Goal: Information Seeking & Learning: Understand process/instructions

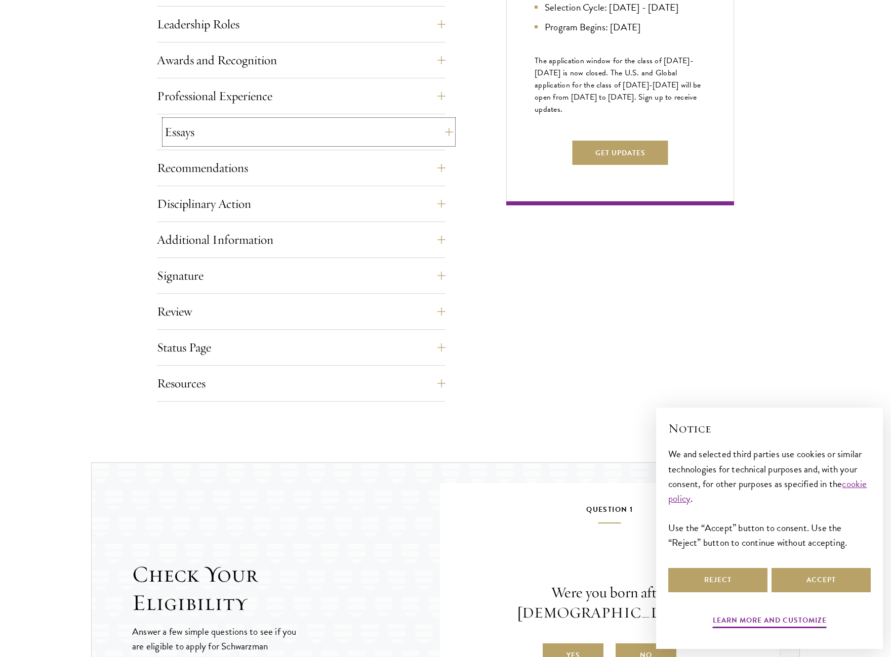
click at [245, 137] on button "Essays" at bounding box center [308, 132] width 288 height 24
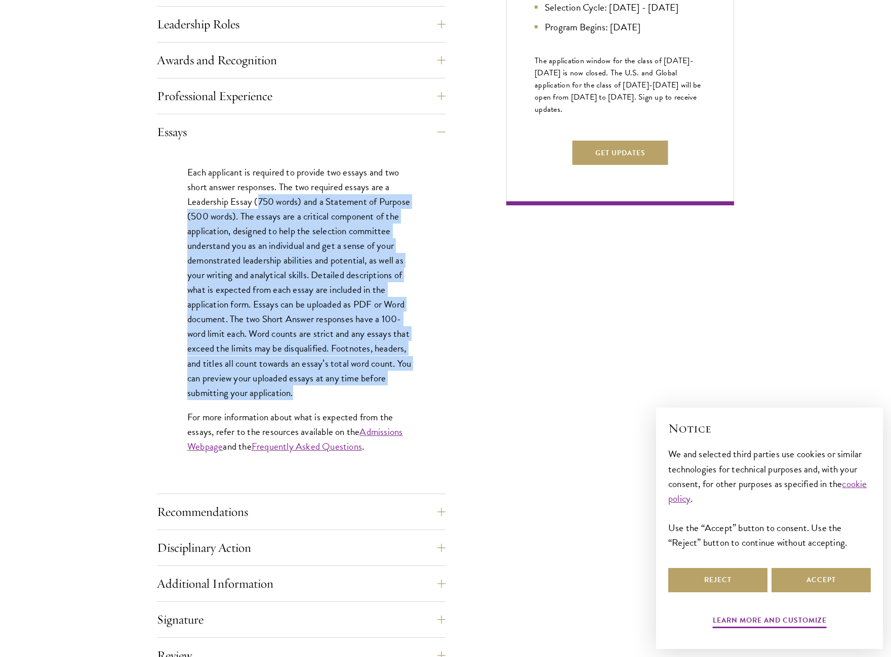
drag, startPoint x: 258, startPoint y: 194, endPoint x: 303, endPoint y: 393, distance: 203.8
click at [303, 393] on p "Each applicant is required to provide two essays and two short answer responses…" at bounding box center [301, 282] width 228 height 235
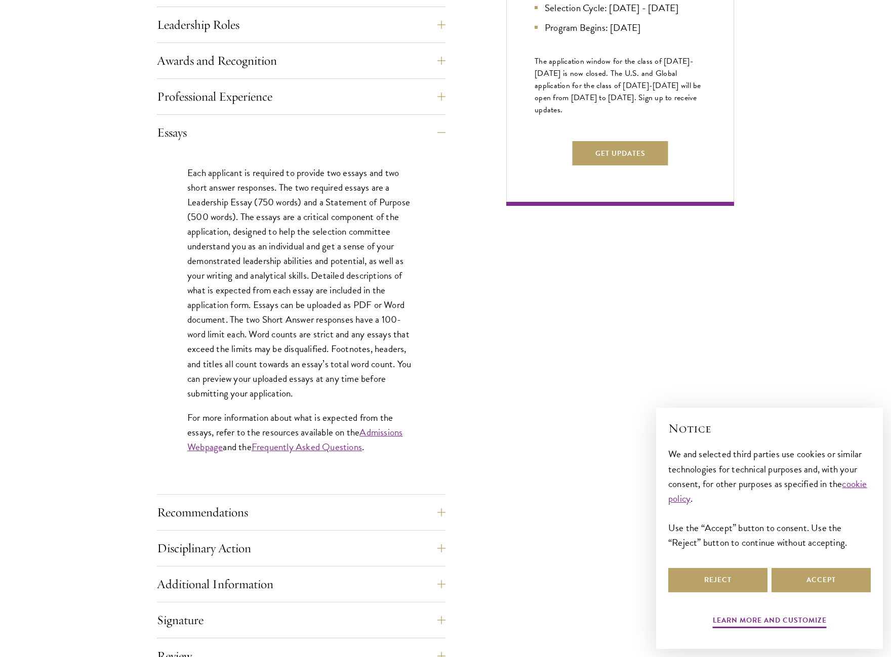
scroll to position [455, 0]
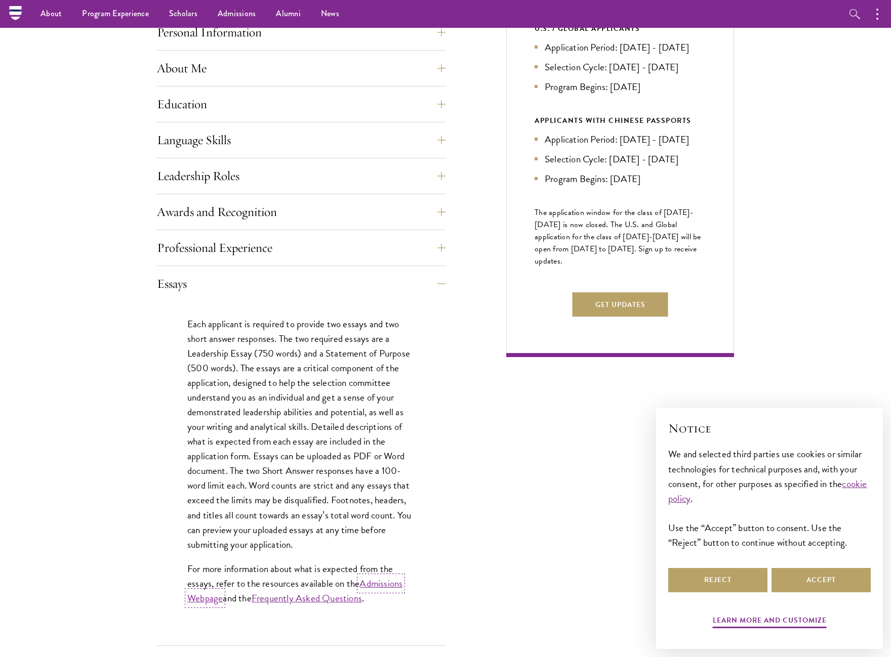
click at [209, 600] on link "Admissions Webpage" at bounding box center [294, 590] width 215 height 29
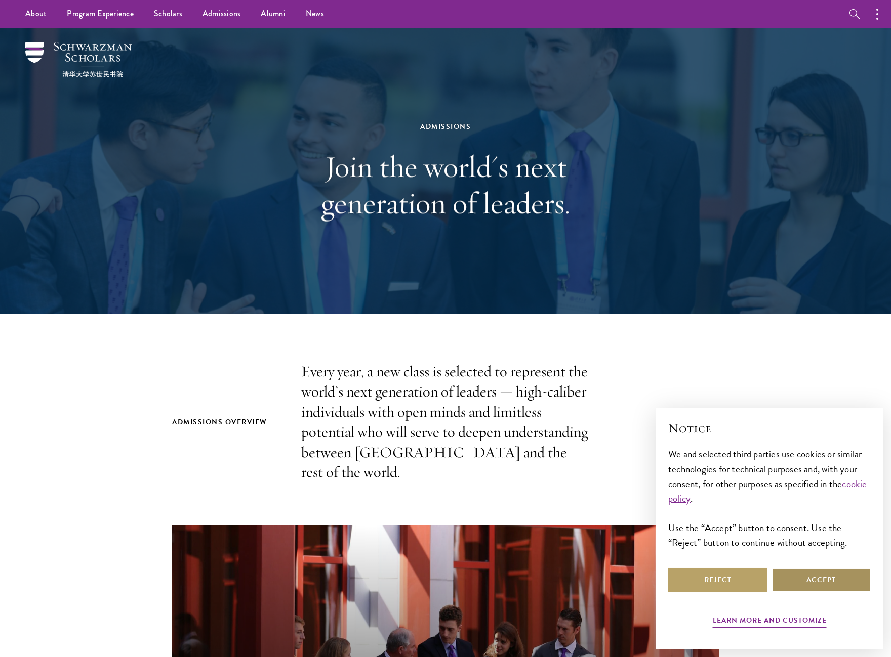
click at [791, 581] on button "Accept" at bounding box center [820, 580] width 99 height 24
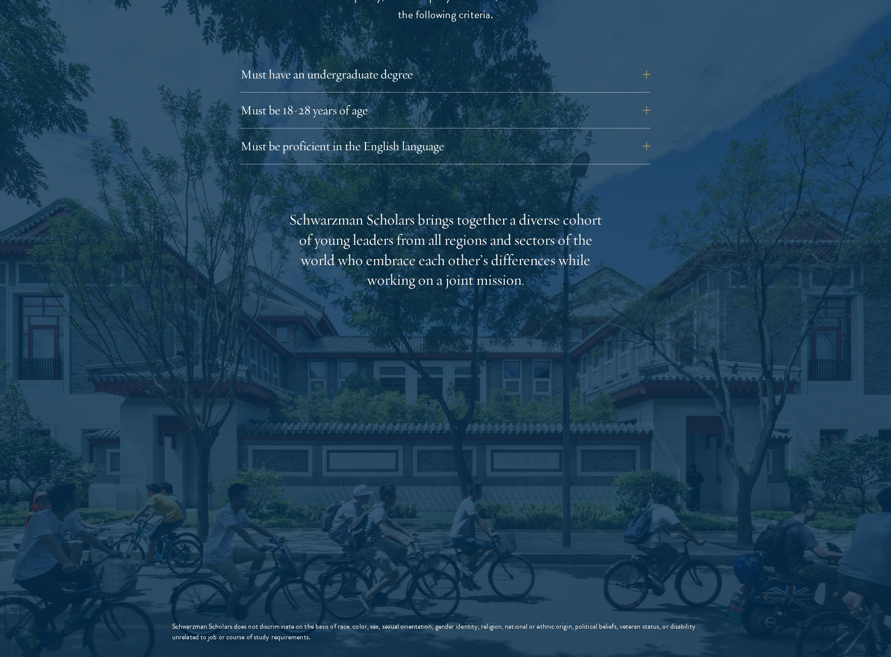
scroll to position [1316, 0]
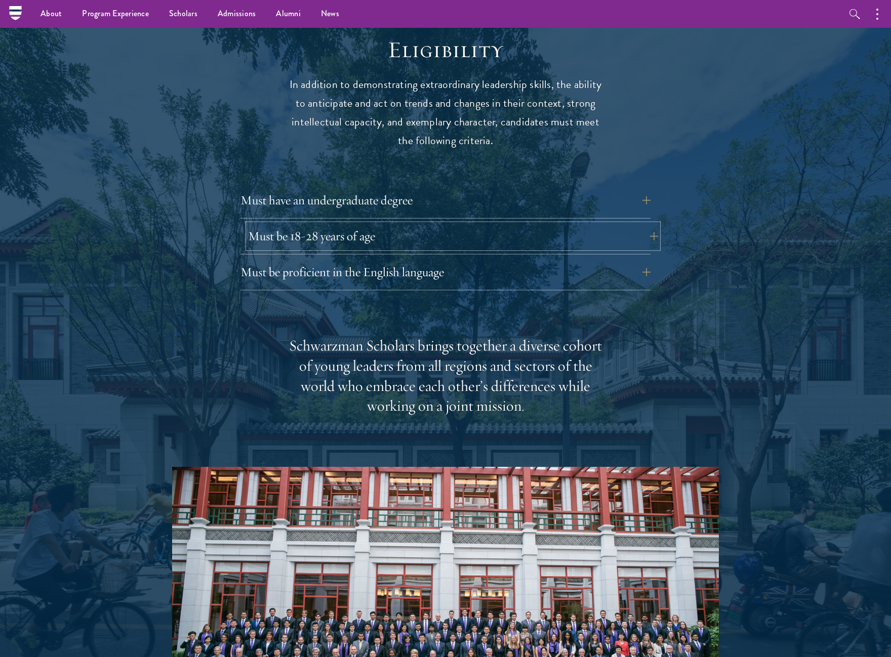
click at [378, 224] on button "Must be 18-28 years of age" at bounding box center [453, 236] width 410 height 24
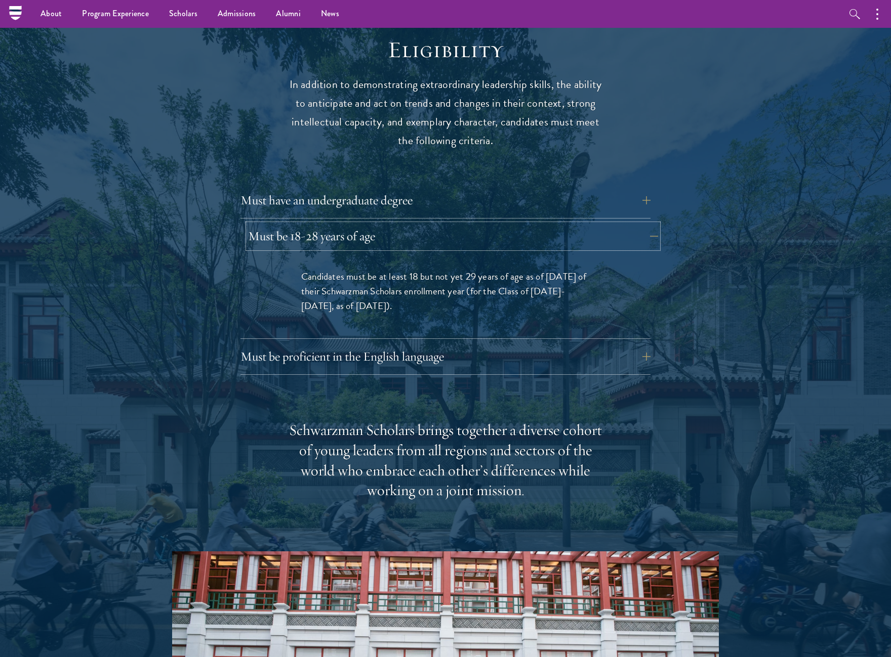
click at [378, 224] on button "Must be 18-28 years of age" at bounding box center [453, 236] width 410 height 24
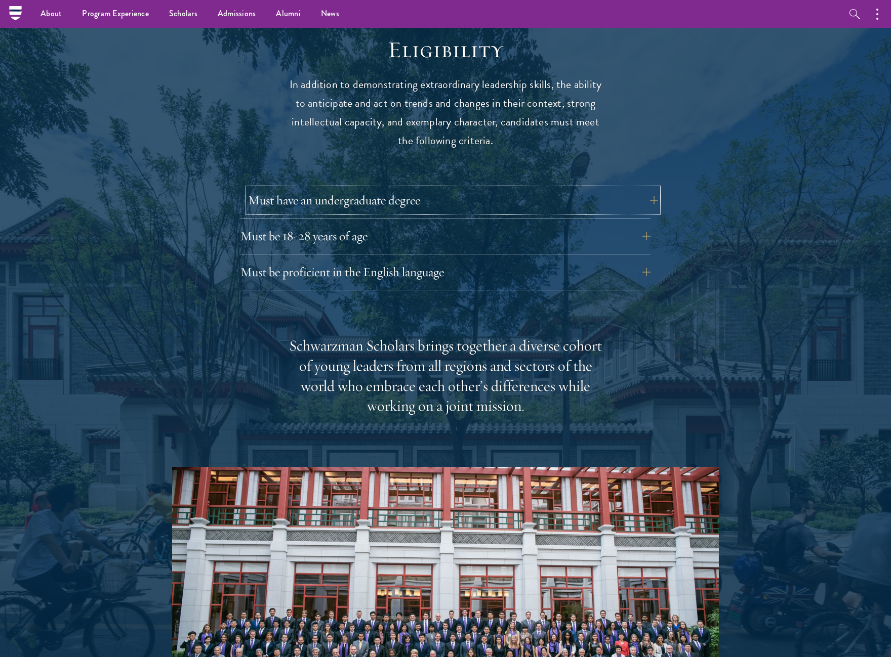
click at [390, 188] on button "Must have an undergraduate degree" at bounding box center [453, 200] width 410 height 24
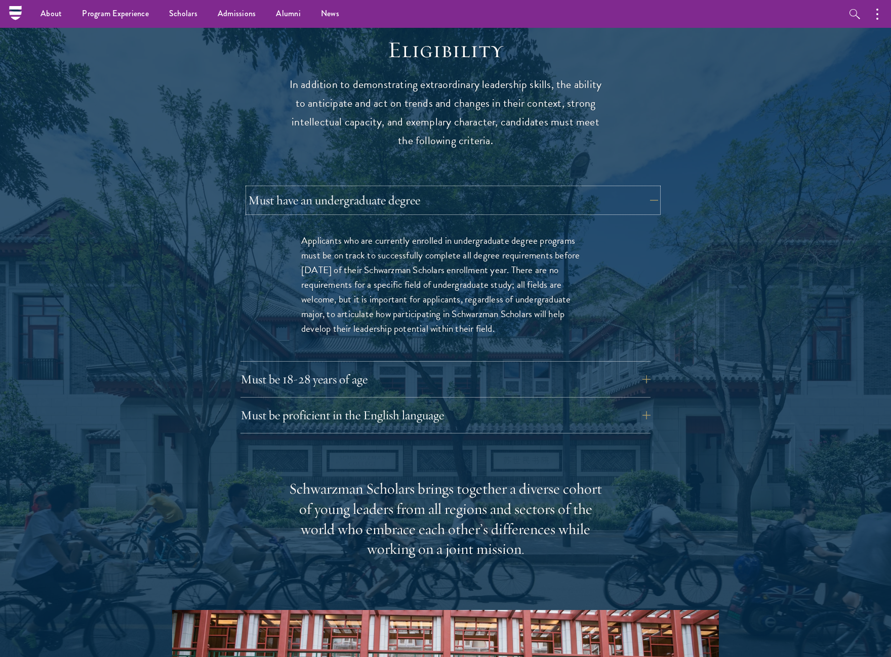
click at [390, 188] on button "Must have an undergraduate degree" at bounding box center [453, 200] width 410 height 24
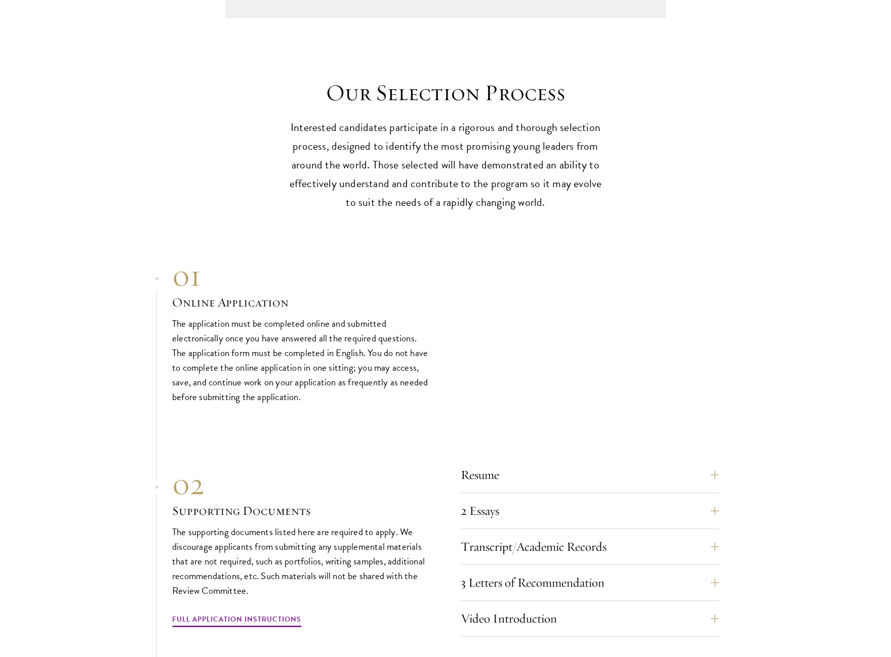
scroll to position [3036, 0]
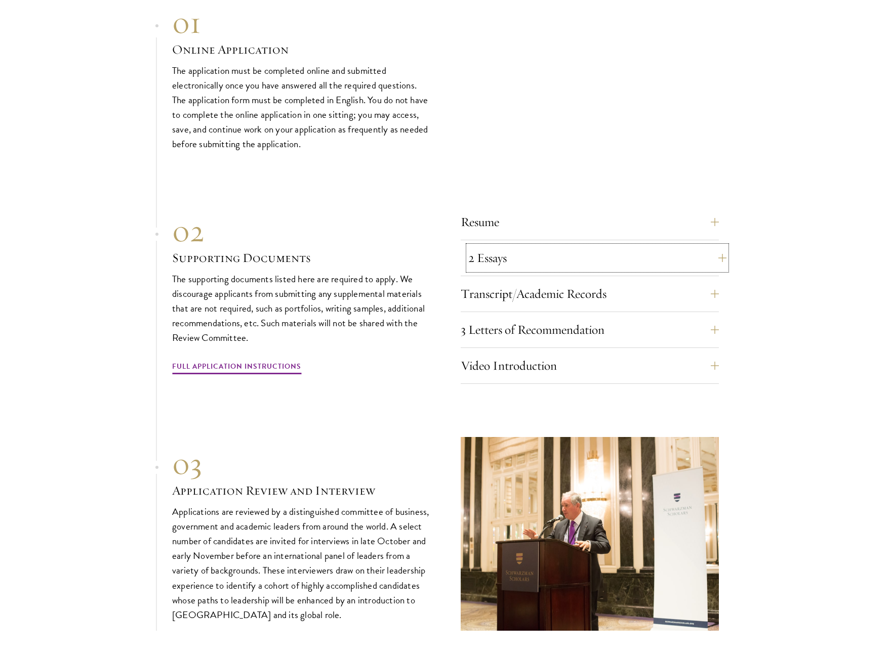
click at [567, 246] on button "2 Essays" at bounding box center [597, 258] width 258 height 24
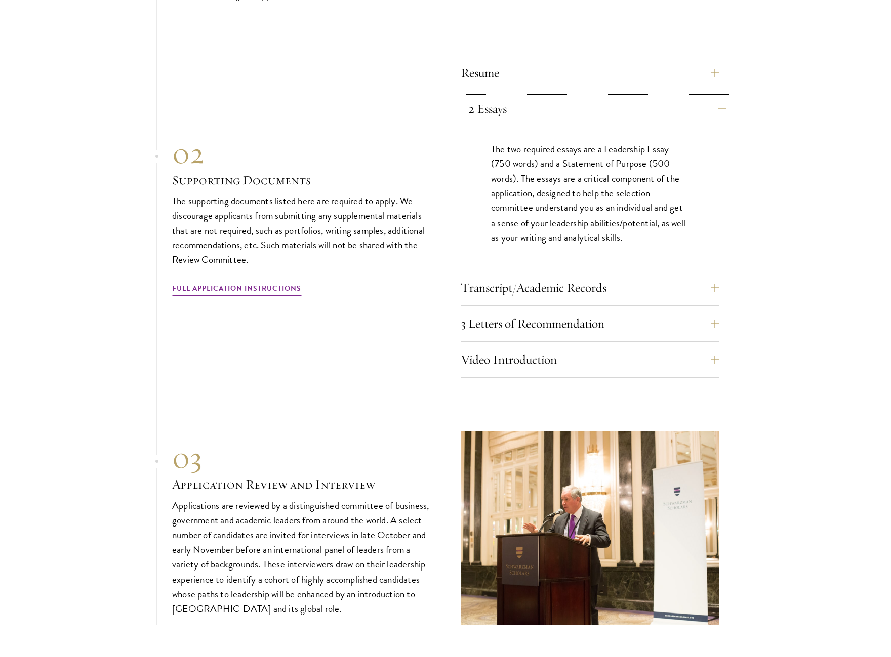
scroll to position [3188, 0]
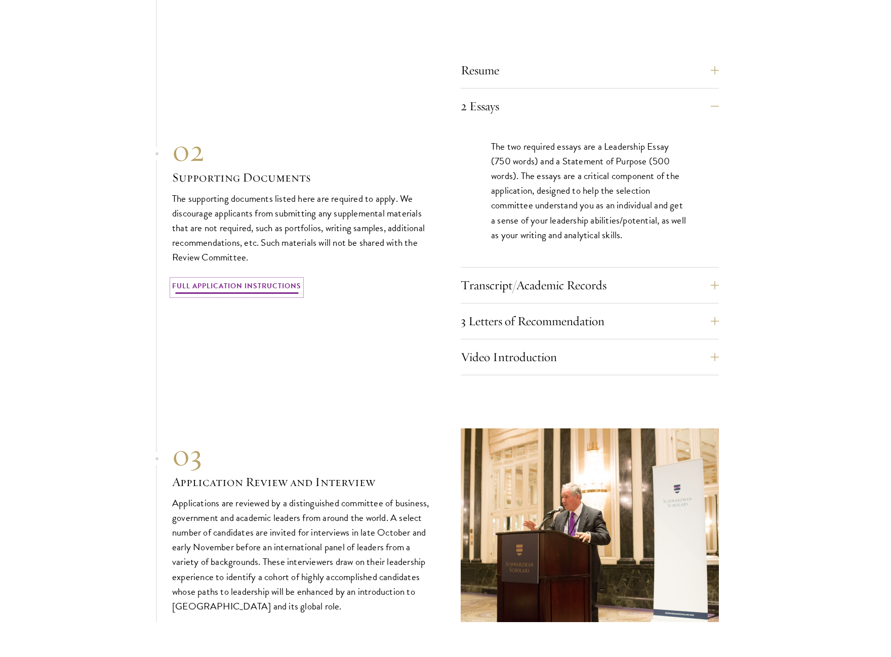
click at [255, 280] on link "Full Application Instructions" at bounding box center [236, 288] width 129 height 16
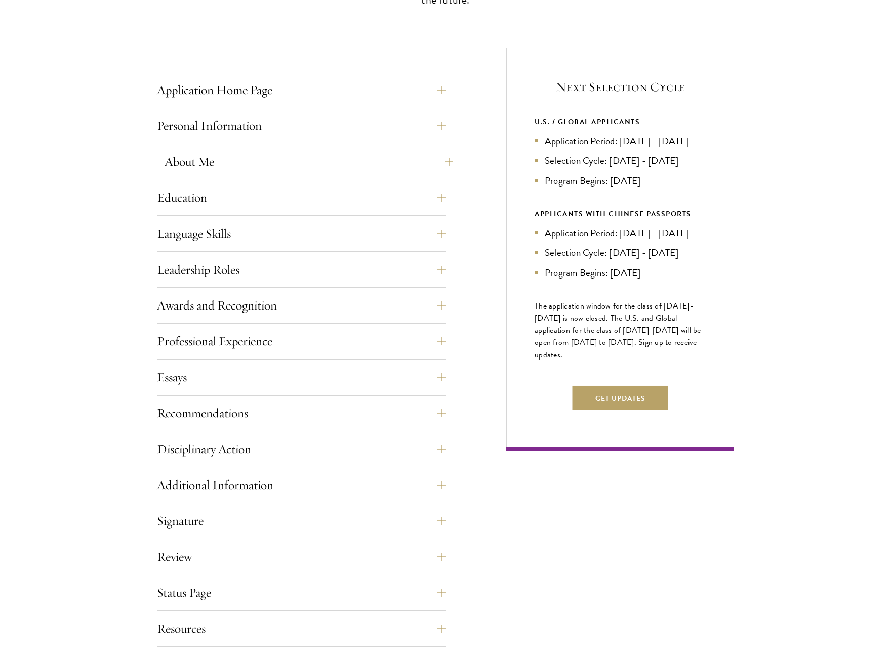
scroll to position [506, 0]
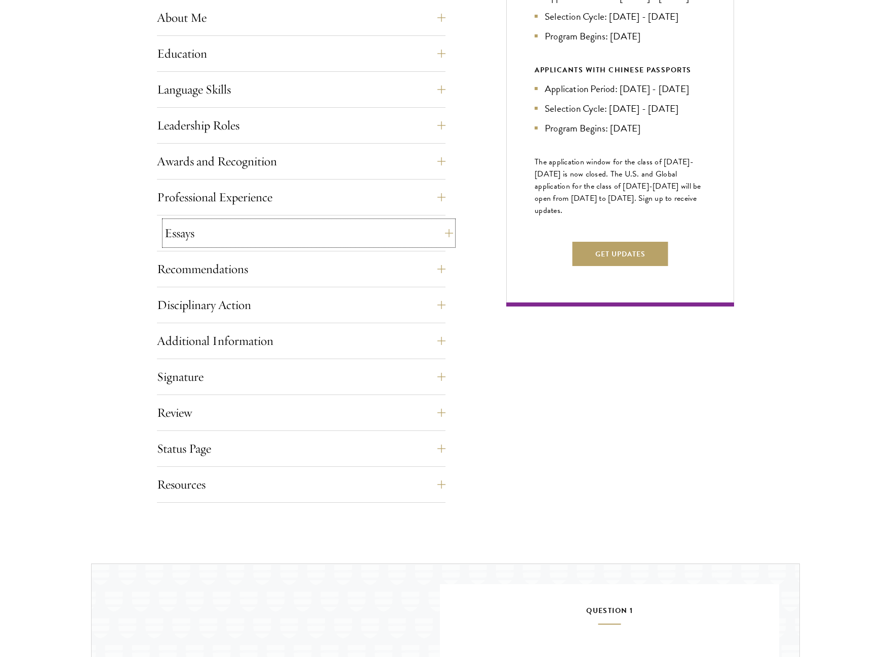
click at [296, 237] on button "Essays" at bounding box center [308, 233] width 288 height 24
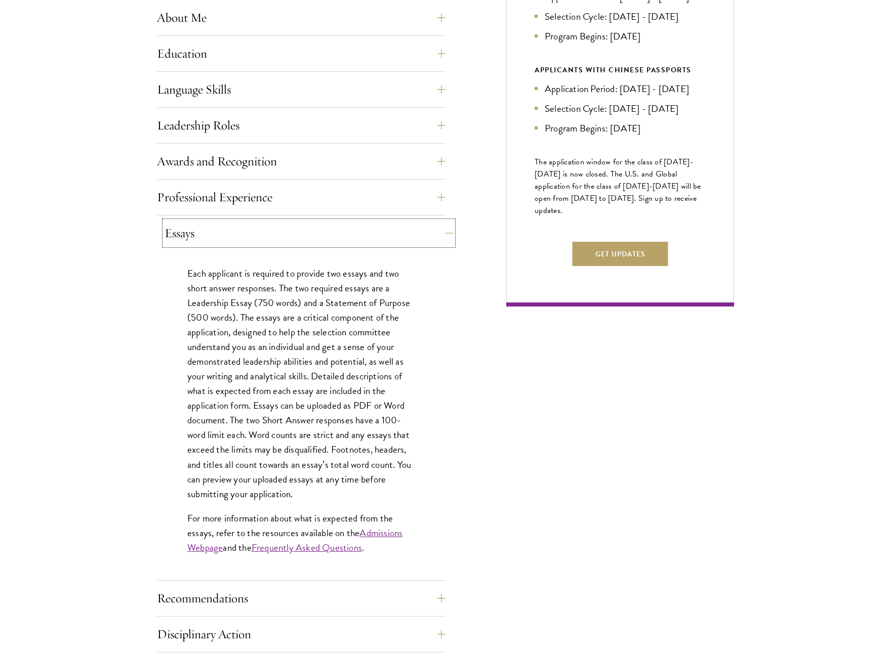
click at [296, 237] on button "Essays" at bounding box center [308, 233] width 288 height 24
